Goal: Information Seeking & Learning: Learn about a topic

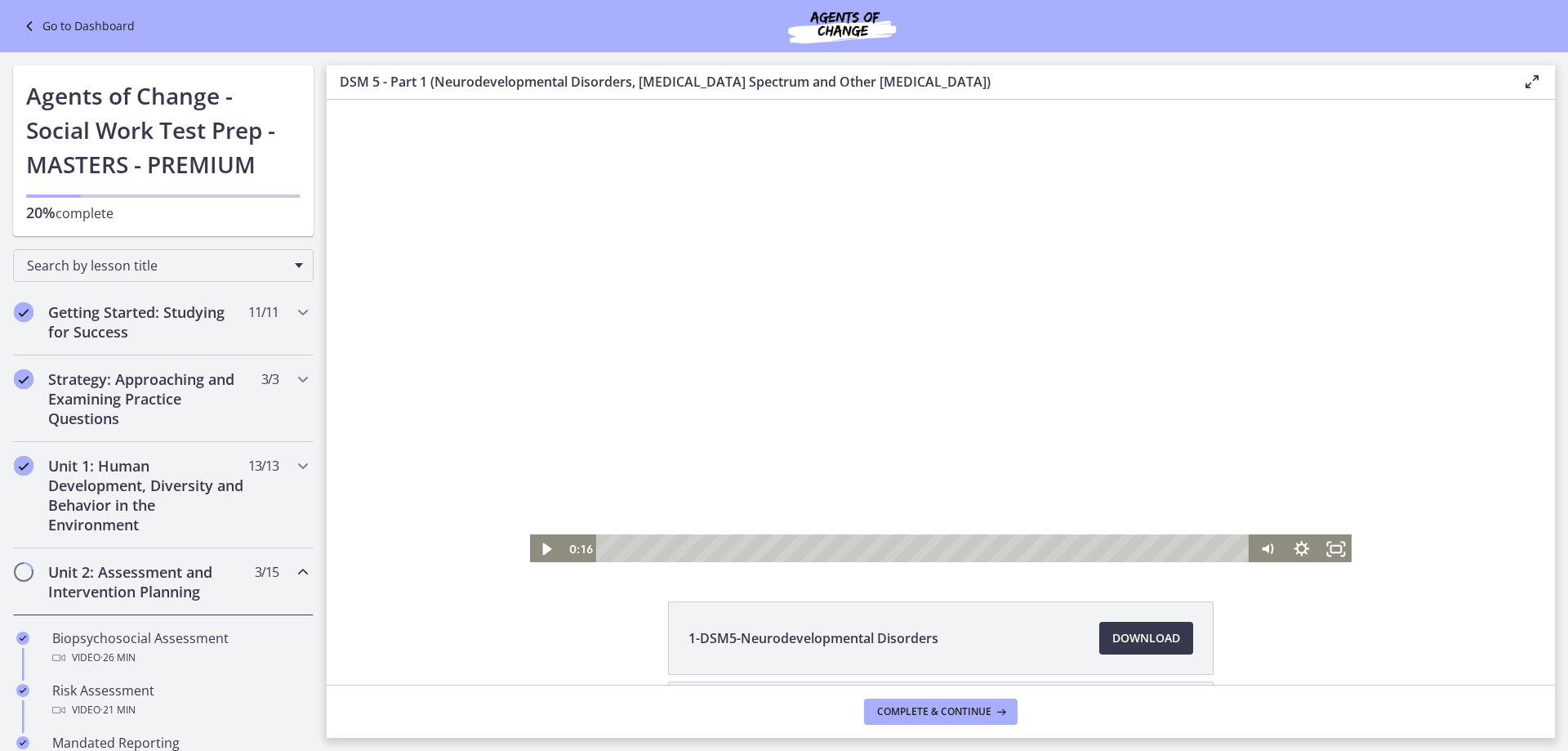
click at [88, 23] on link "Go to Dashboard" at bounding box center [77, 26] width 115 height 20
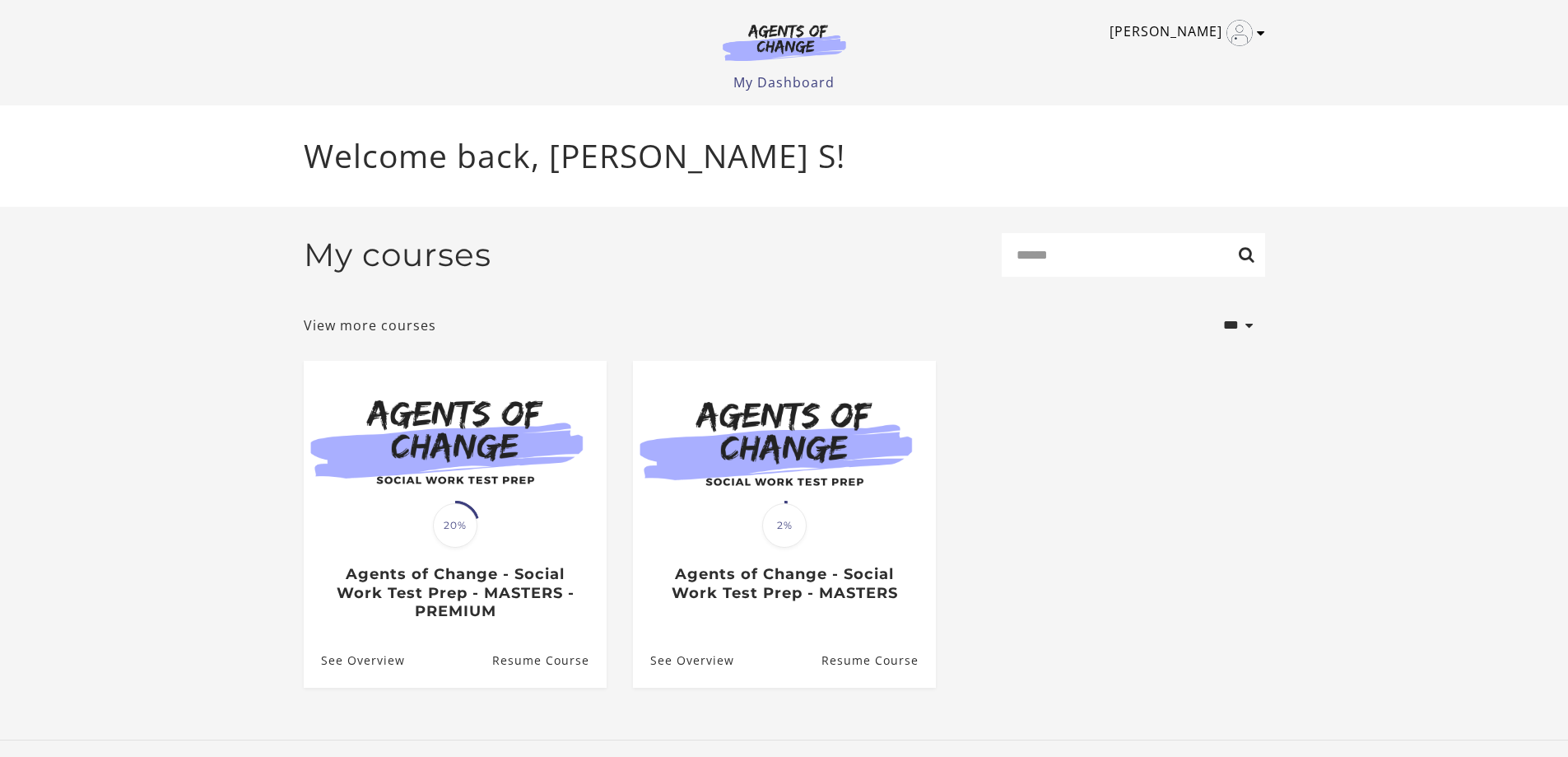
click at [1264, 32] on icon "Toggle menu" at bounding box center [1261, 33] width 9 height 13
click at [1182, 114] on link "Sign Out" at bounding box center [1197, 116] width 145 height 28
